Goal: Use online tool/utility

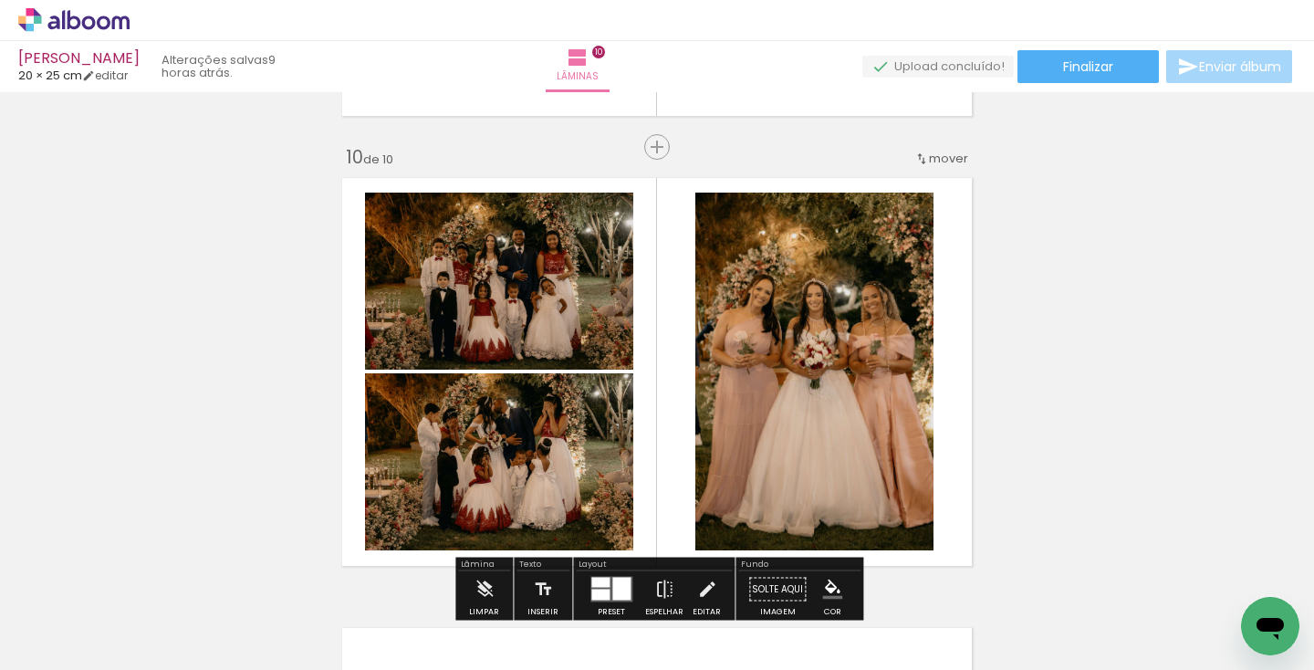
scroll to position [4070, 0]
